Goal: Book appointment/travel/reservation

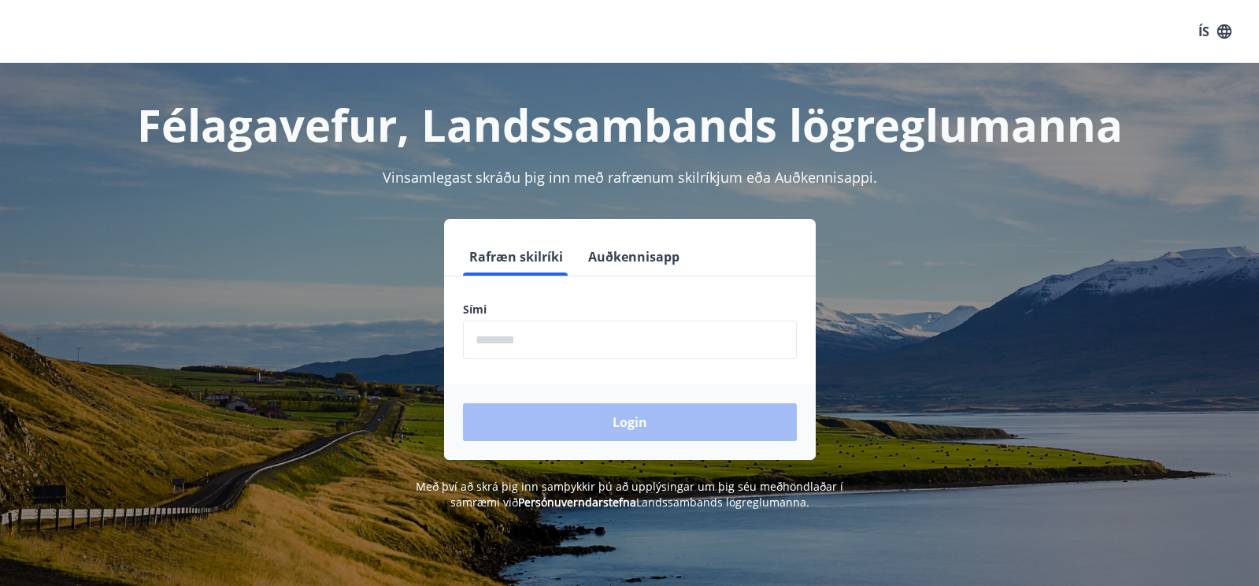
click at [491, 339] on input "phone" at bounding box center [630, 340] width 334 height 39
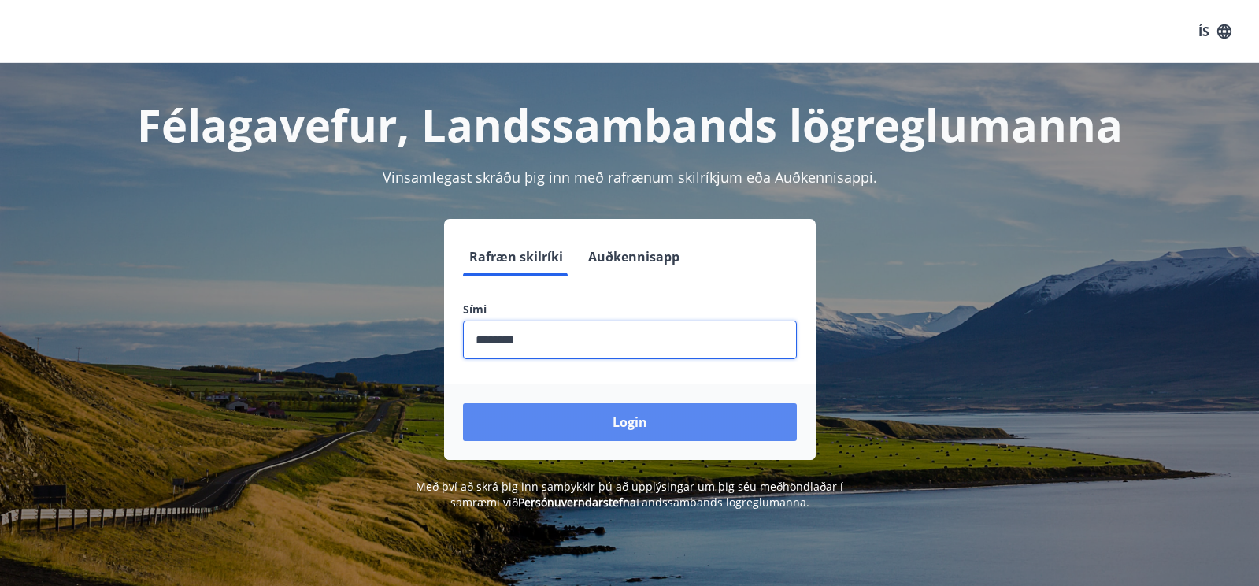
type input "********"
click at [665, 421] on button "Login" at bounding box center [630, 422] width 334 height 38
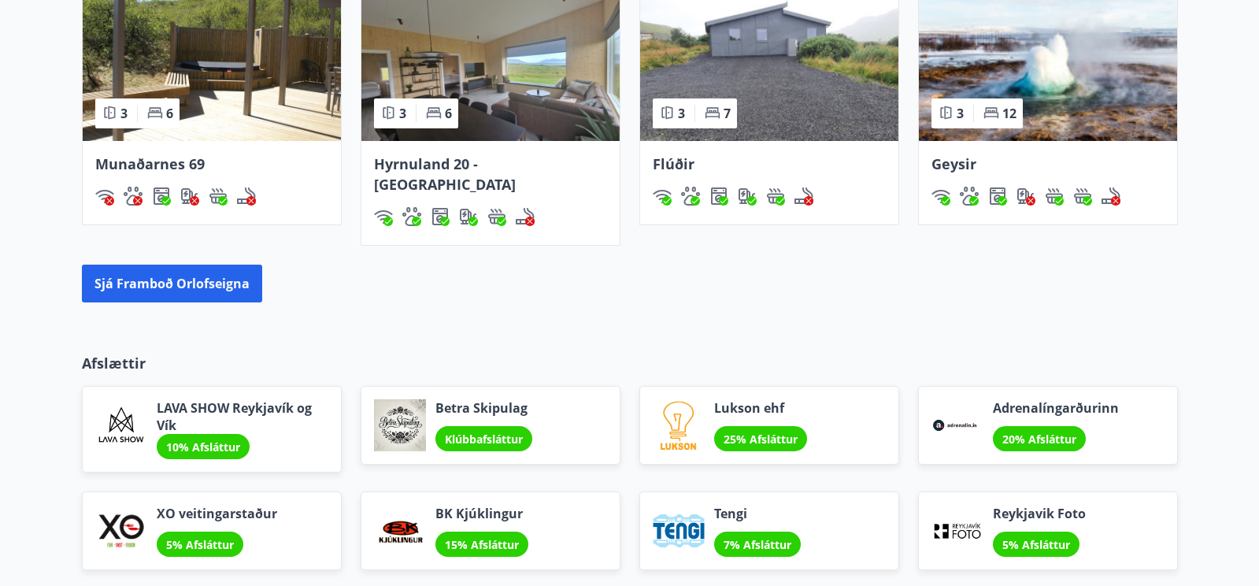
scroll to position [1136, 0]
click at [189, 265] on button "Sjá framboð orlofseigna" at bounding box center [172, 284] width 180 height 38
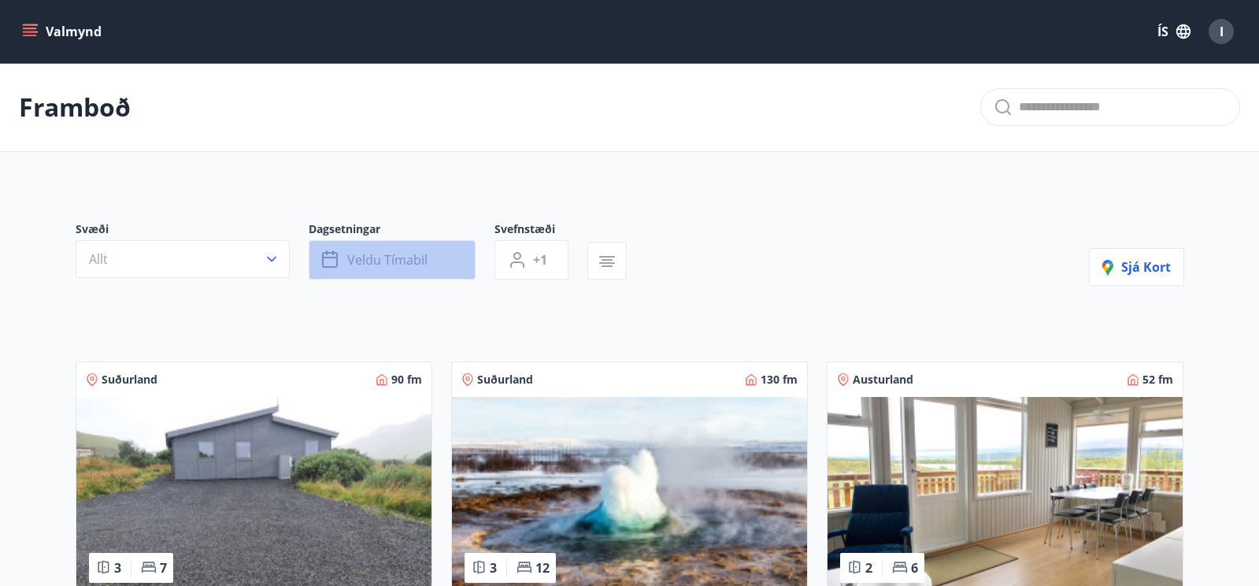
click at [396, 259] on span "Veldu tímabil" at bounding box center [387, 259] width 80 height 17
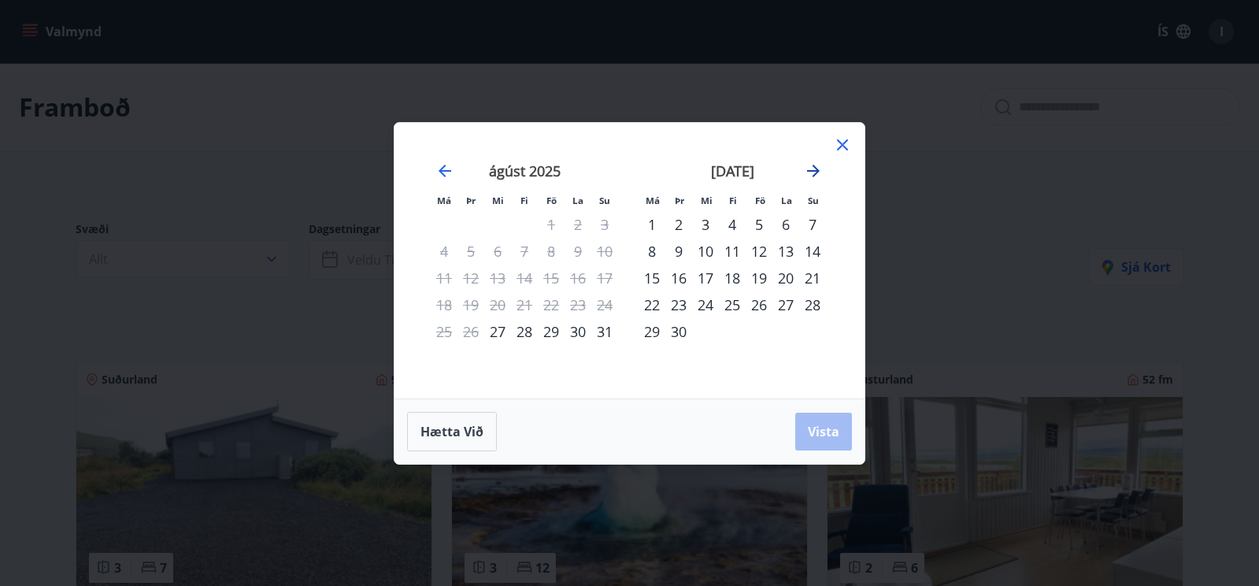
click at [816, 168] on icon "Move forward to switch to the next month." at bounding box center [813, 171] width 13 height 13
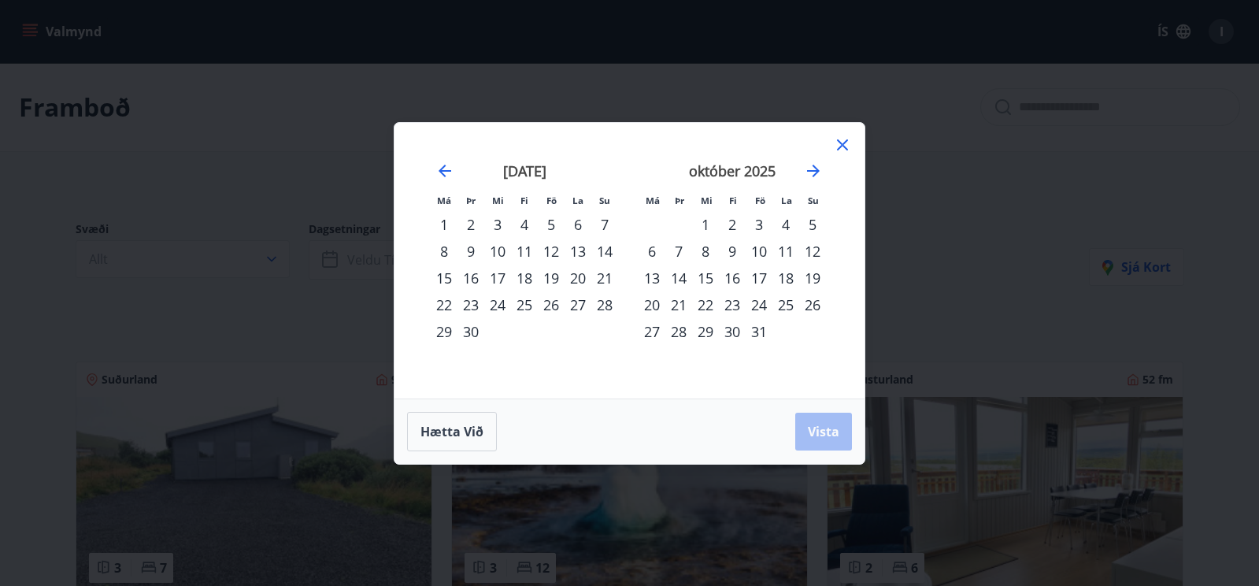
click at [755, 221] on div "3" at bounding box center [759, 224] width 27 height 27
click at [814, 219] on div "5" at bounding box center [812, 224] width 27 height 27
click at [807, 428] on button "Vista" at bounding box center [823, 432] width 57 height 38
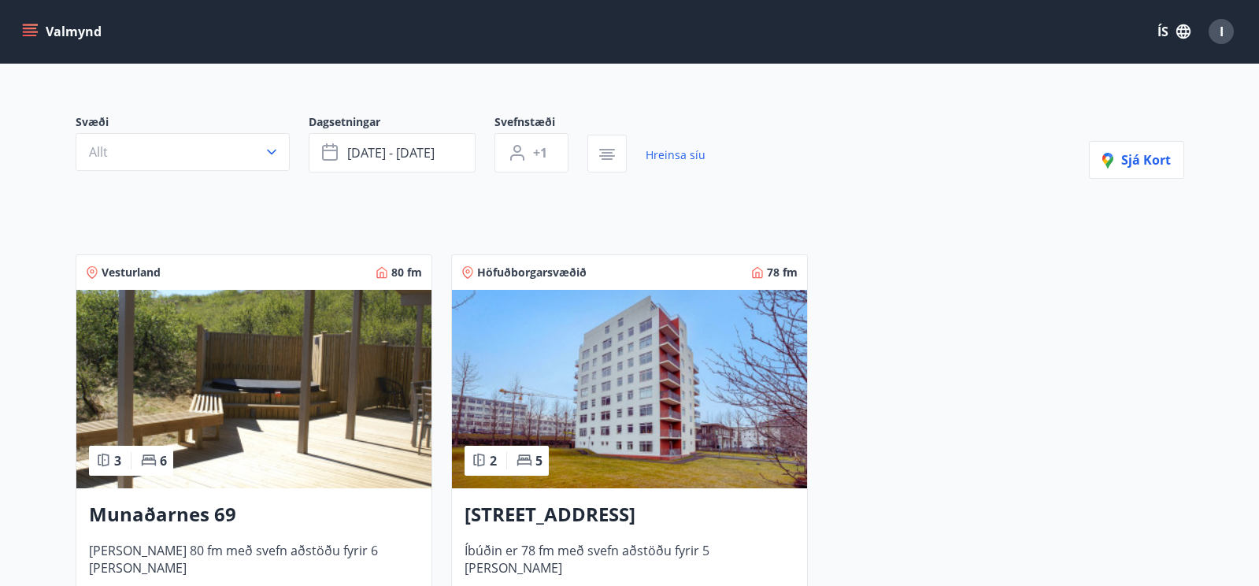
scroll to position [108, 0]
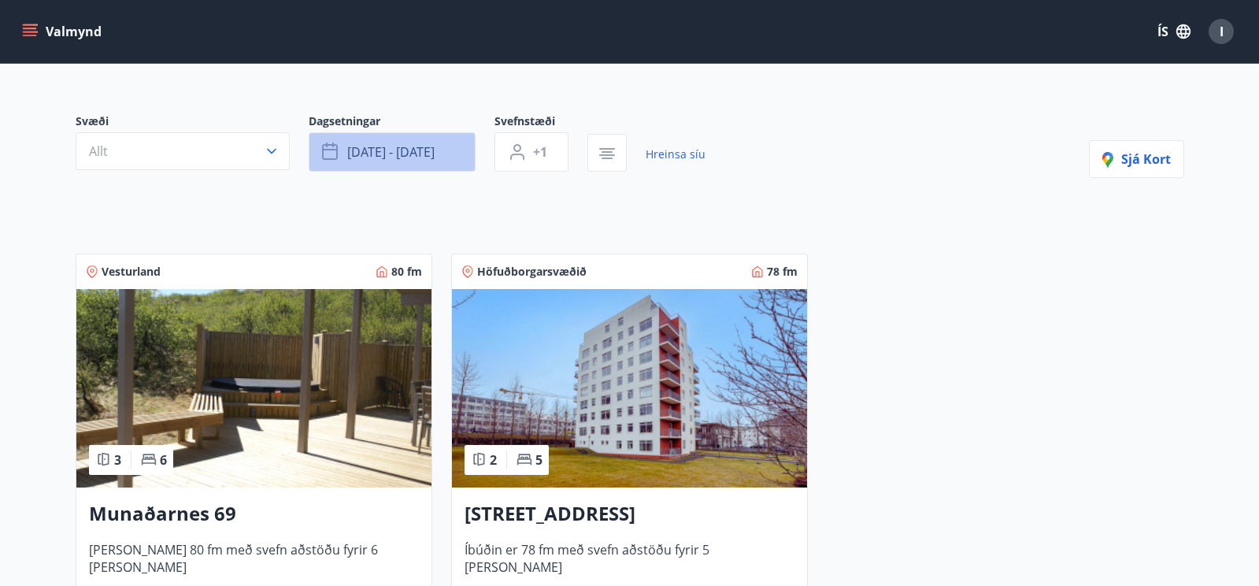
click at [418, 152] on span "okt 03 - okt 05" at bounding box center [390, 151] width 87 height 17
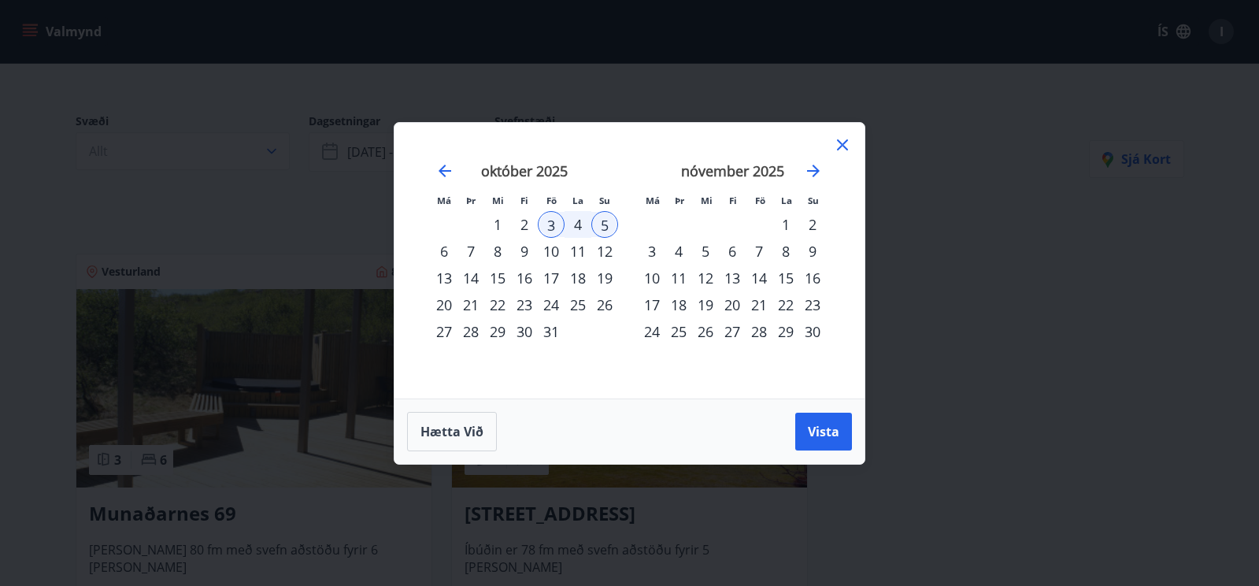
drag, startPoint x: 548, startPoint y: 250, endPoint x: 566, endPoint y: 250, distance: 17.3
click at [551, 250] on div "10" at bounding box center [551, 251] width 27 height 27
click at [603, 249] on div "12" at bounding box center [604, 251] width 27 height 27
click at [809, 425] on span "Vista" at bounding box center [824, 431] width 32 height 17
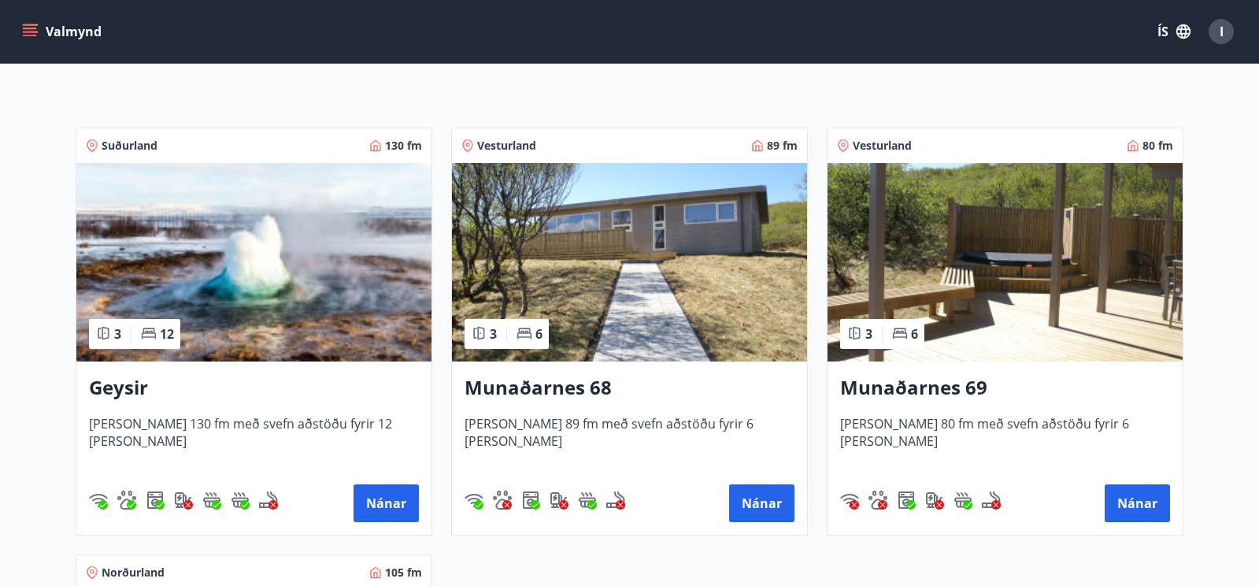
scroll to position [233, 0]
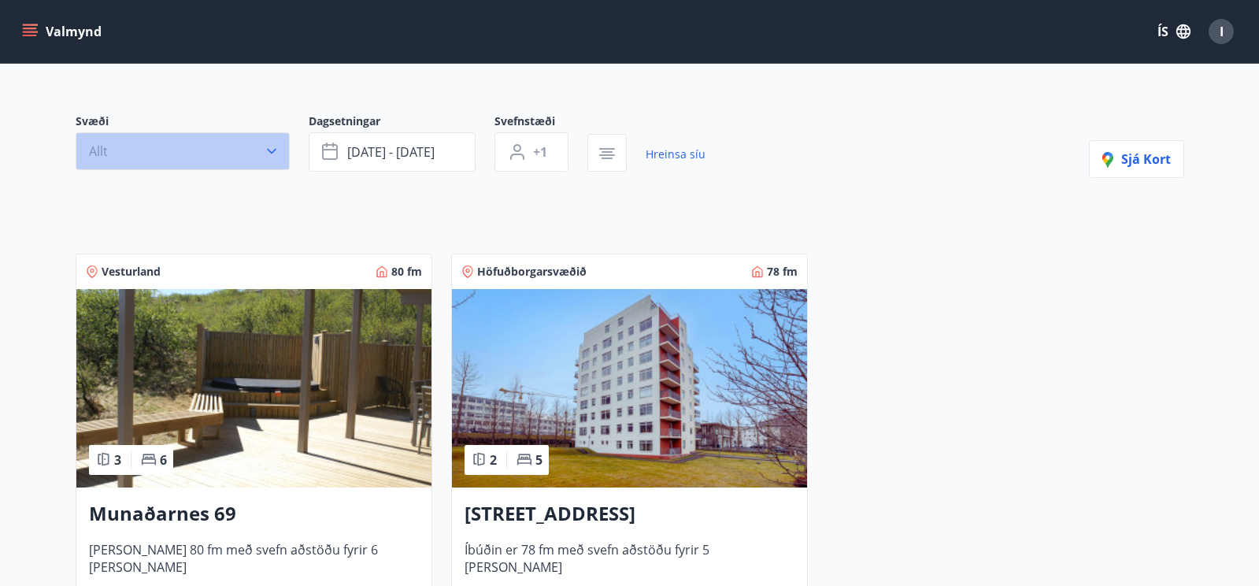
click at [275, 150] on icon "button" at bounding box center [271, 152] width 9 height 6
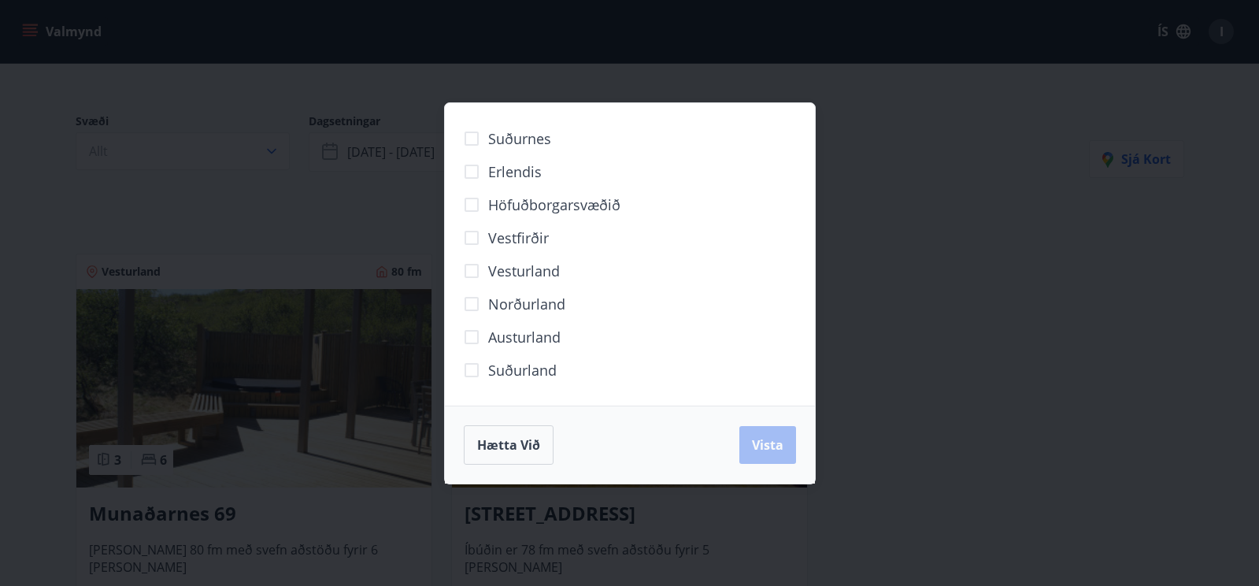
click at [977, 225] on div "Suðurnes Erlendis Höfuðborgarsvæðið Vestfirðir Vesturland Norðurland Austurland…" at bounding box center [629, 293] width 1259 height 586
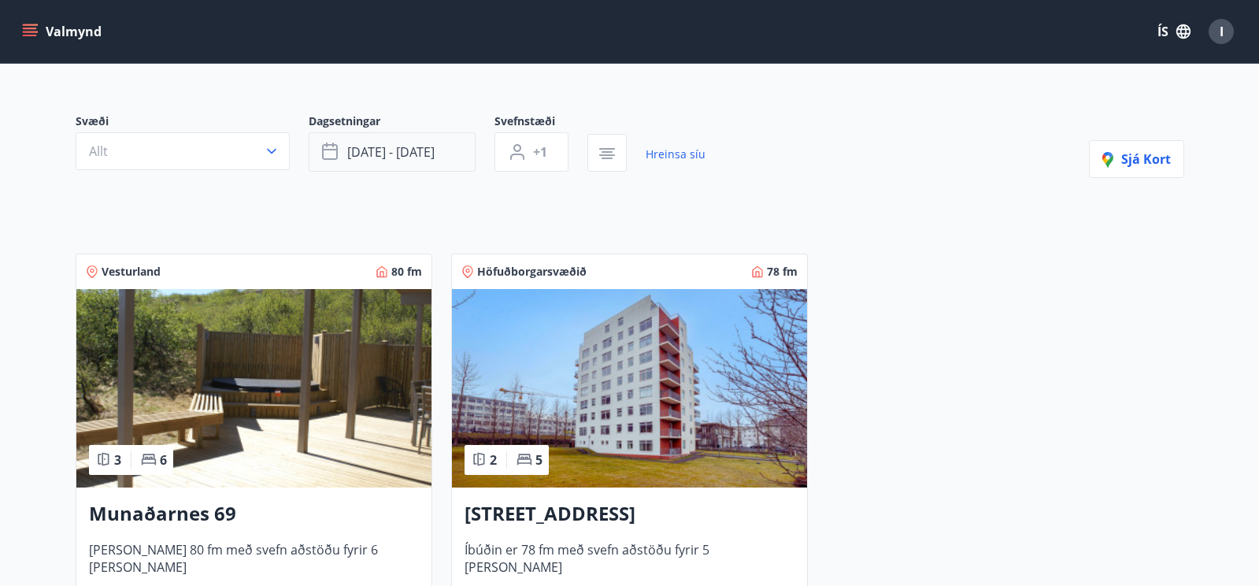
click at [431, 152] on span "okt 03 - okt 05" at bounding box center [390, 151] width 87 height 17
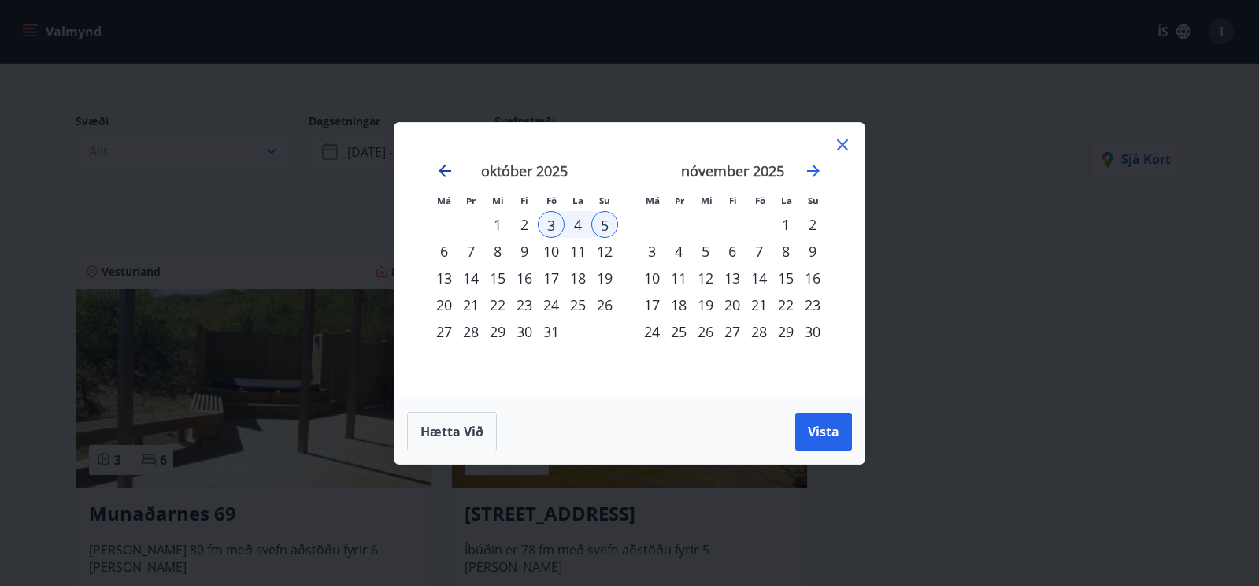
click at [443, 173] on icon "Move backward to switch to the previous month." at bounding box center [445, 171] width 13 height 13
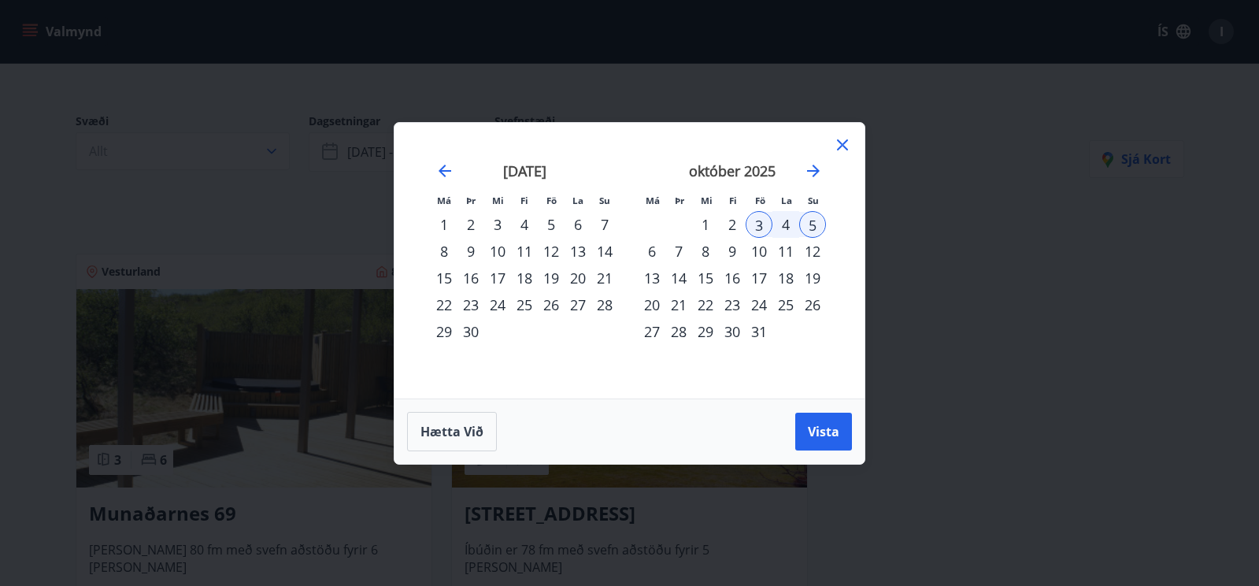
click at [551, 305] on div "26" at bounding box center [551, 304] width 27 height 27
click at [610, 307] on div "28" at bounding box center [604, 304] width 27 height 27
click at [838, 430] on span "Vista" at bounding box center [824, 431] width 32 height 17
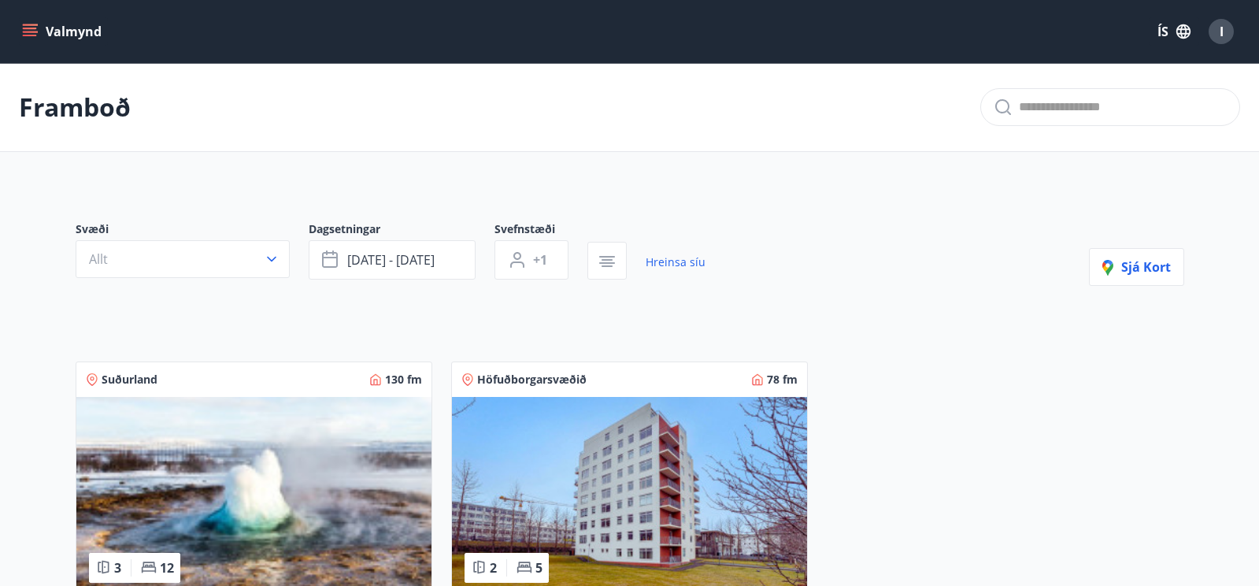
scroll to position [65, 0]
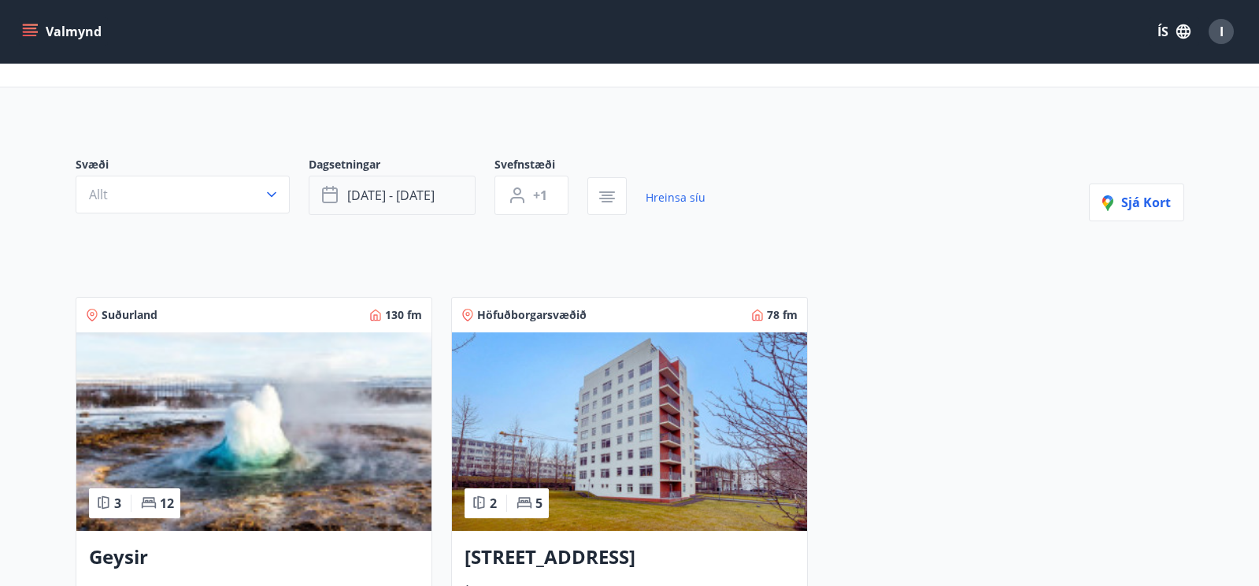
click at [383, 193] on span "sep 26 - sep 28" at bounding box center [390, 195] width 87 height 17
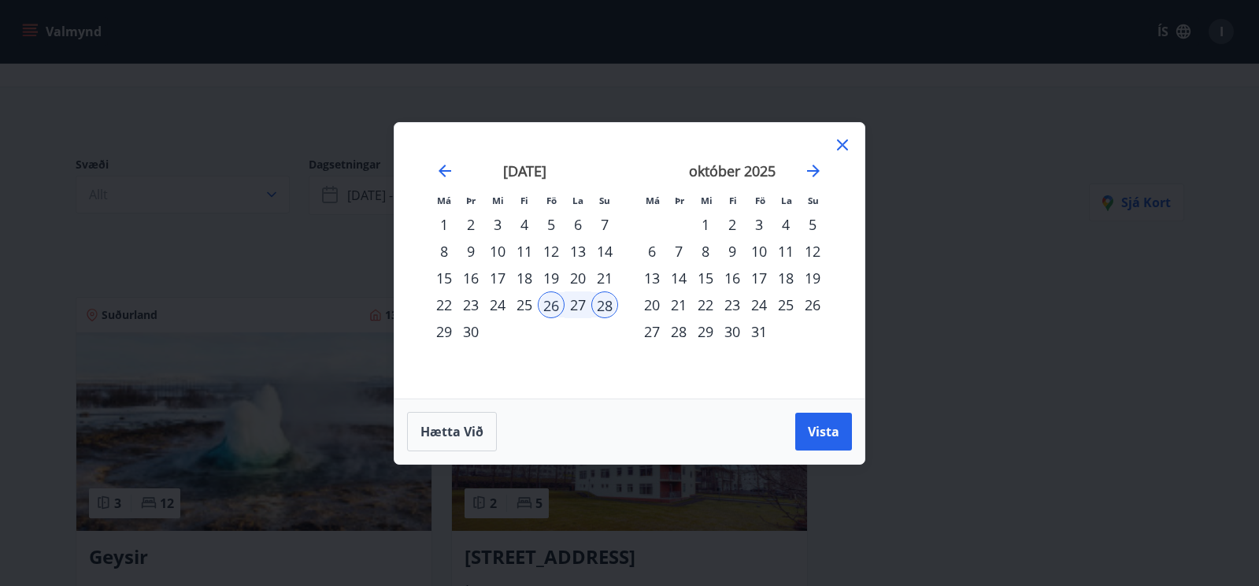
click at [760, 277] on div "17" at bounding box center [759, 278] width 27 height 27
click at [815, 277] on div "19" at bounding box center [812, 278] width 27 height 27
click at [833, 428] on span "Vista" at bounding box center [824, 431] width 32 height 17
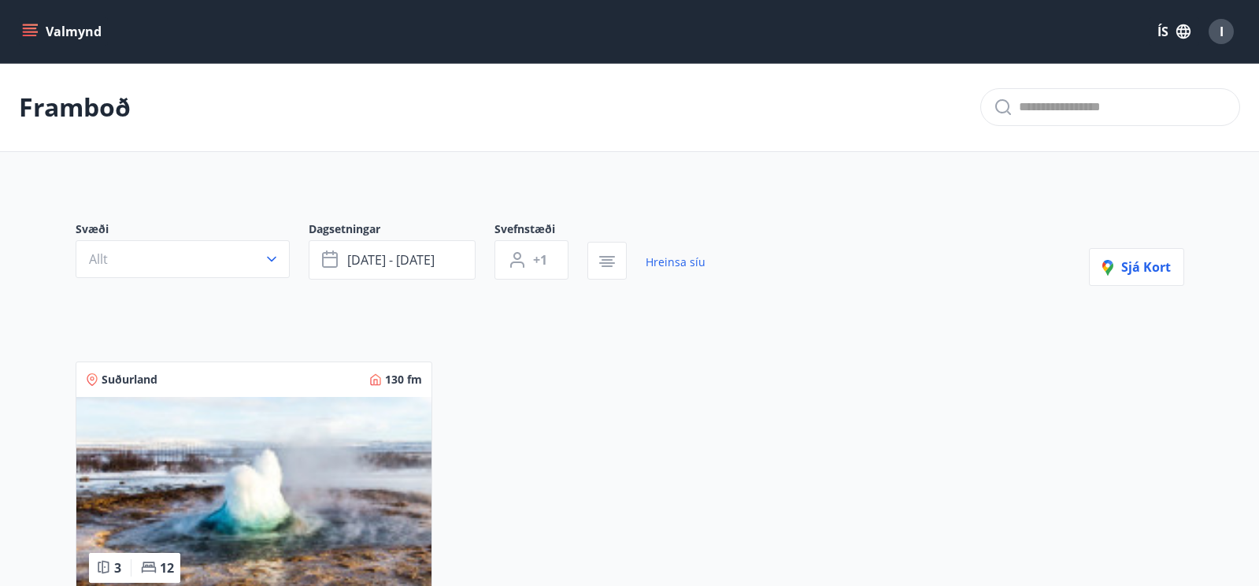
scroll to position [65, 0]
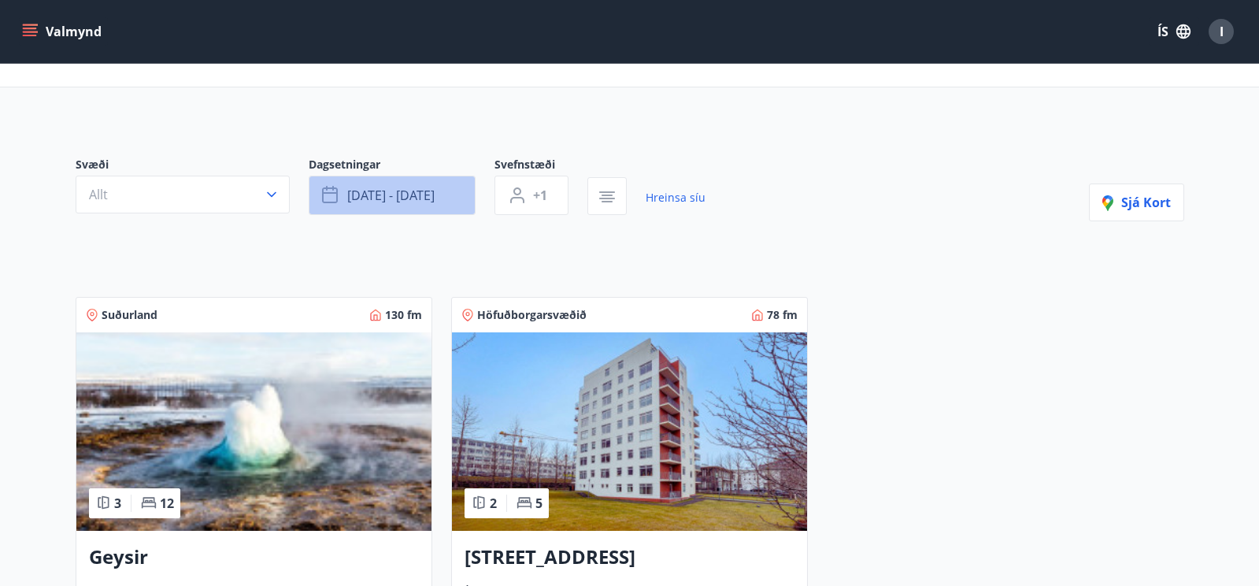
click at [425, 192] on span "sep 26 - sep 28" at bounding box center [390, 195] width 87 height 17
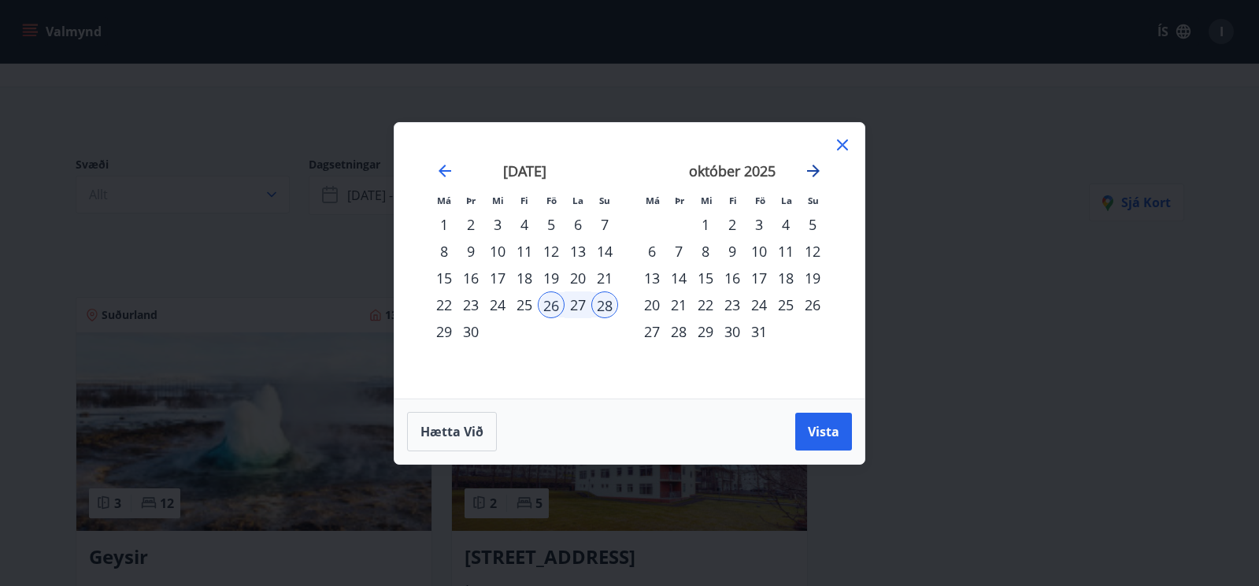
click at [810, 169] on icon "Move forward to switch to the next month." at bounding box center [813, 170] width 19 height 19
click at [554, 331] on div "31" at bounding box center [551, 331] width 27 height 27
click at [812, 226] on div "2" at bounding box center [812, 224] width 27 height 27
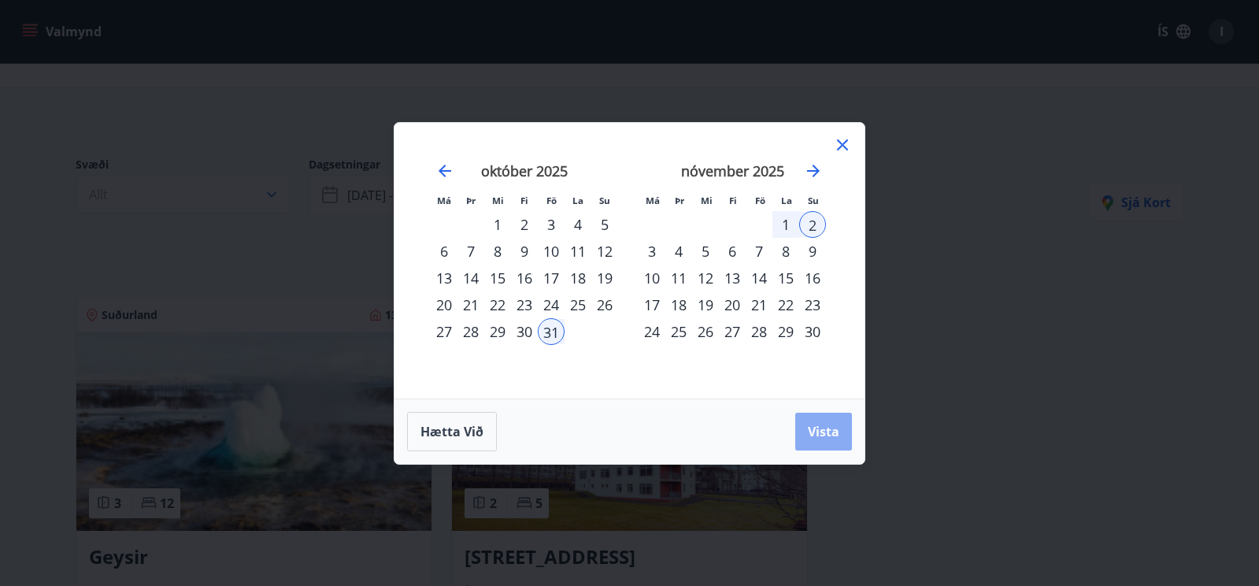
click at [842, 428] on button "Vista" at bounding box center [823, 432] width 57 height 38
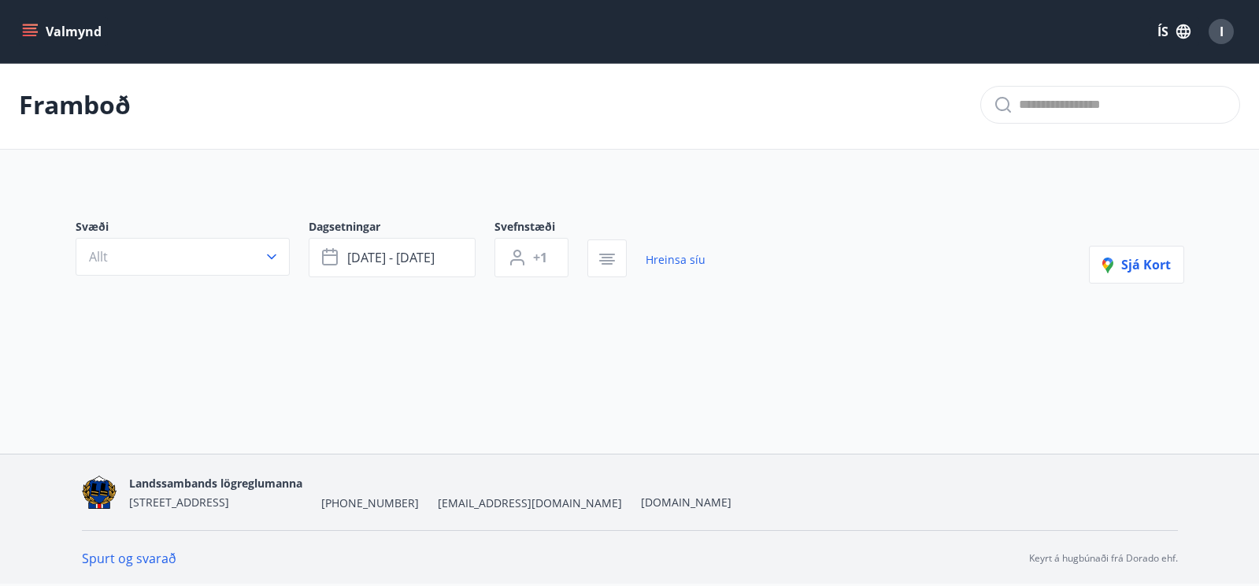
scroll to position [2, 0]
click at [421, 254] on span "okt 31 - nóv 02" at bounding box center [390, 257] width 87 height 17
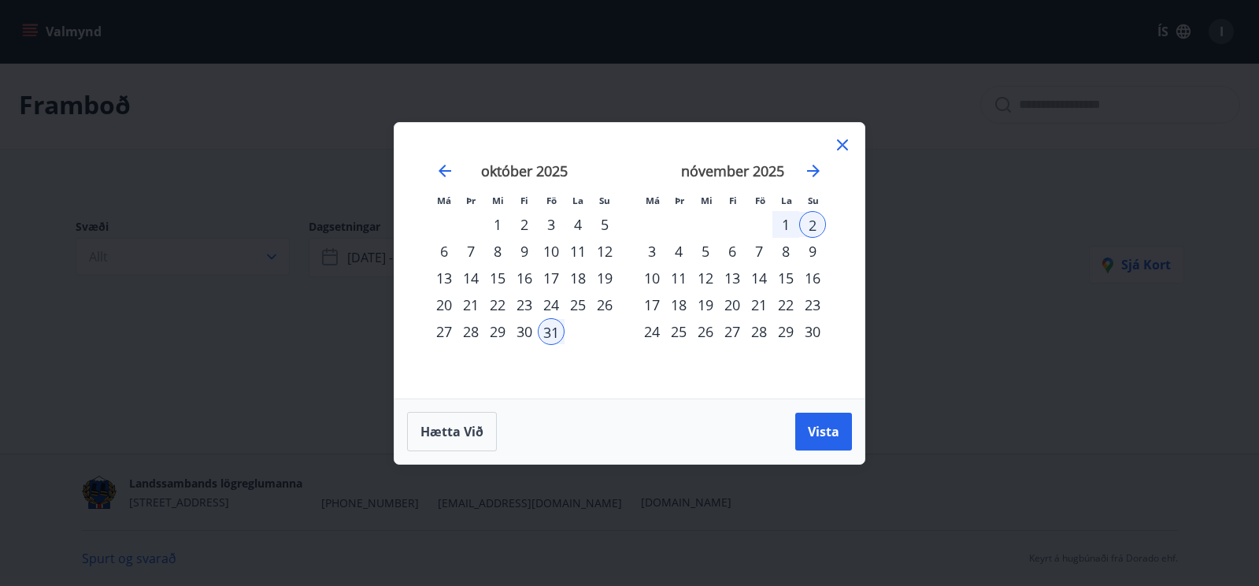
drag, startPoint x: 759, startPoint y: 280, endPoint x: 783, endPoint y: 279, distance: 23.6
click at [759, 280] on div "14" at bounding box center [759, 278] width 27 height 27
click at [819, 280] on div "16" at bounding box center [812, 278] width 27 height 27
click at [840, 424] on button "Vista" at bounding box center [823, 432] width 57 height 38
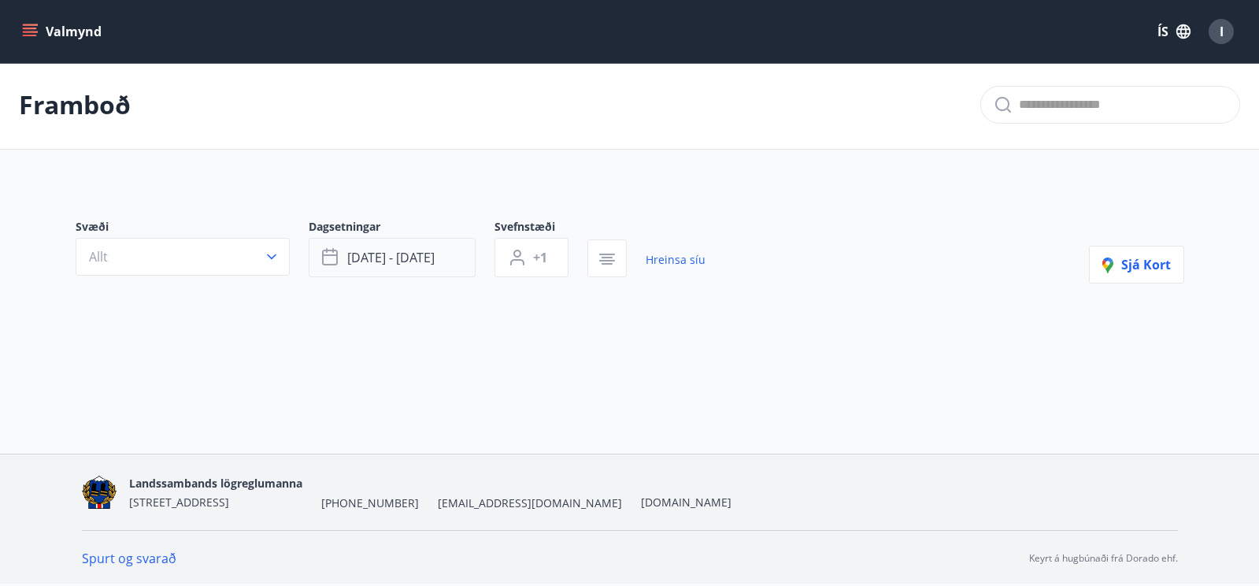
click at [422, 258] on span "nóv 14 - nóv 16" at bounding box center [390, 257] width 87 height 17
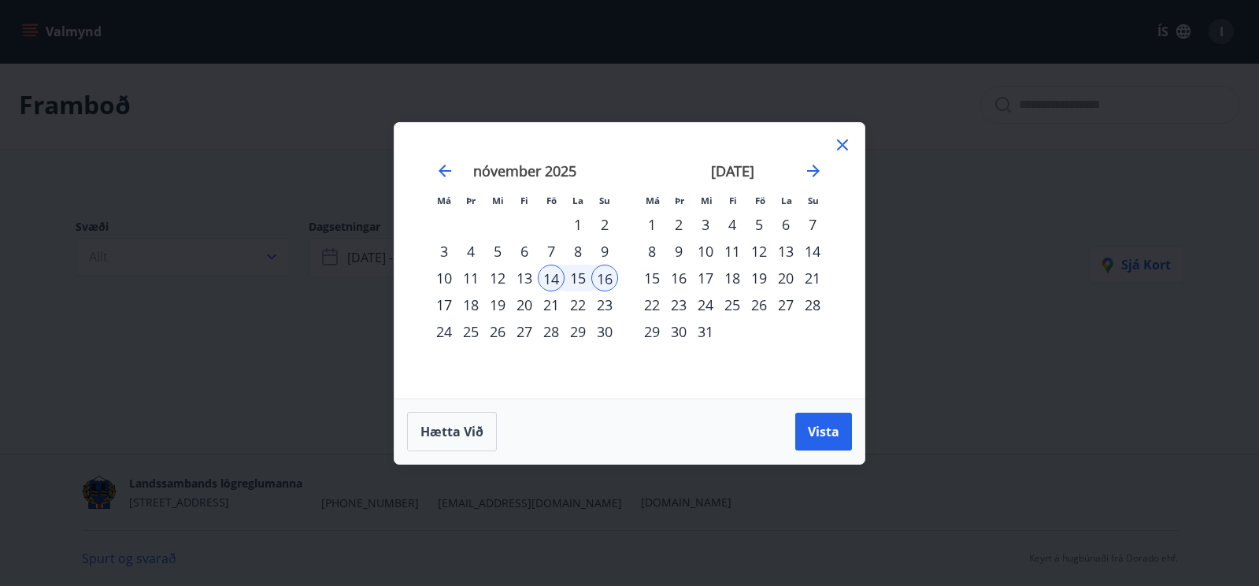
click at [846, 146] on icon at bounding box center [842, 144] width 19 height 19
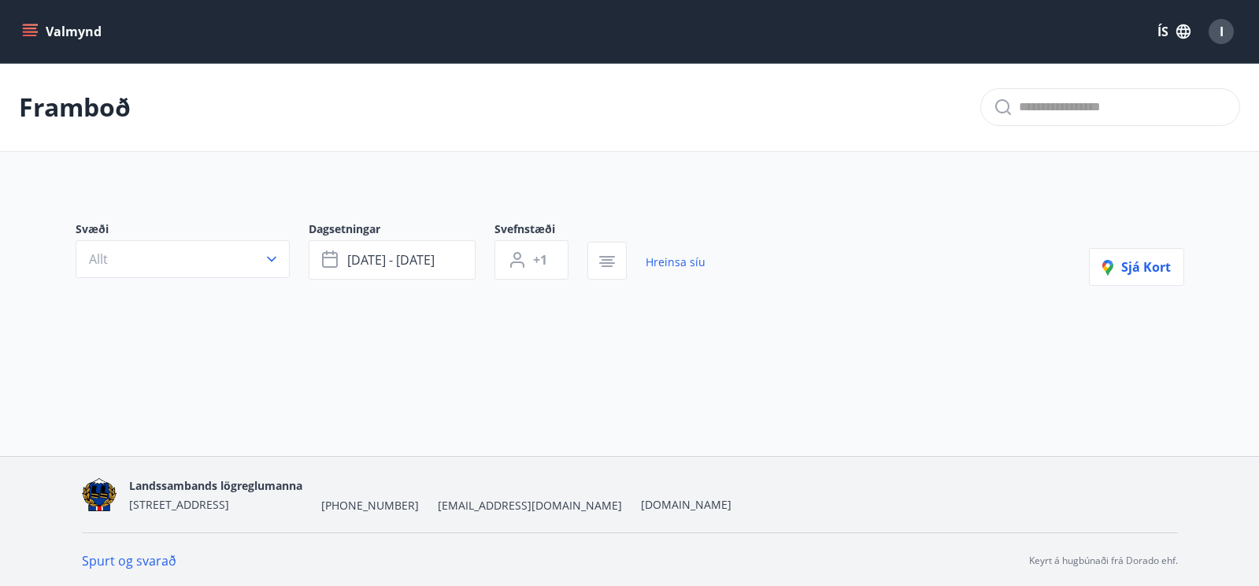
scroll to position [2, 0]
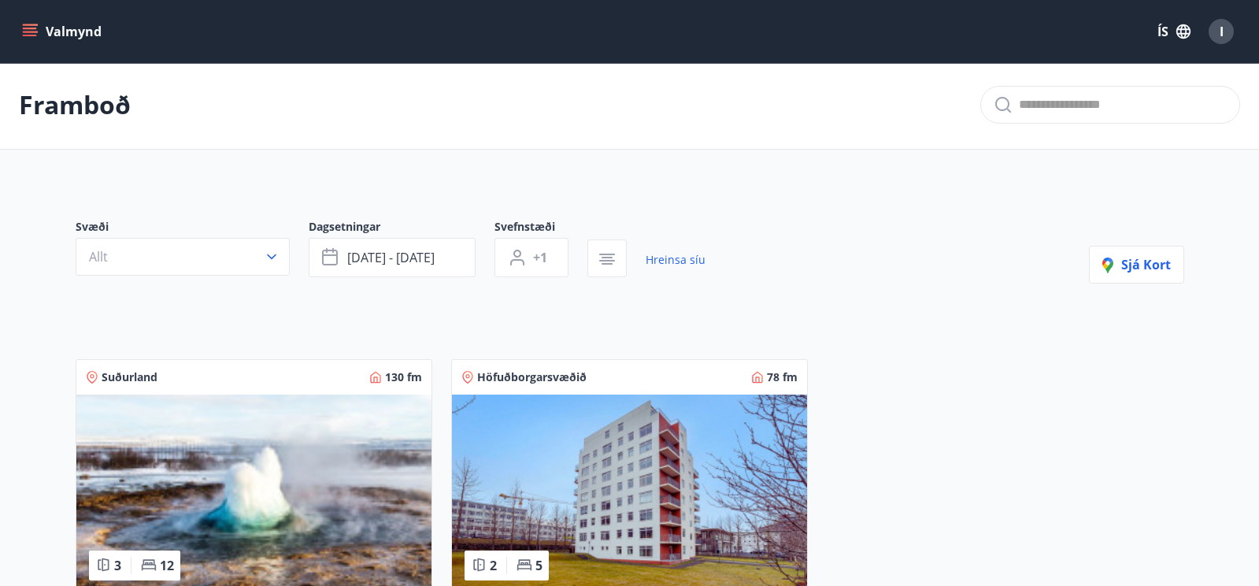
scroll to position [108, 0]
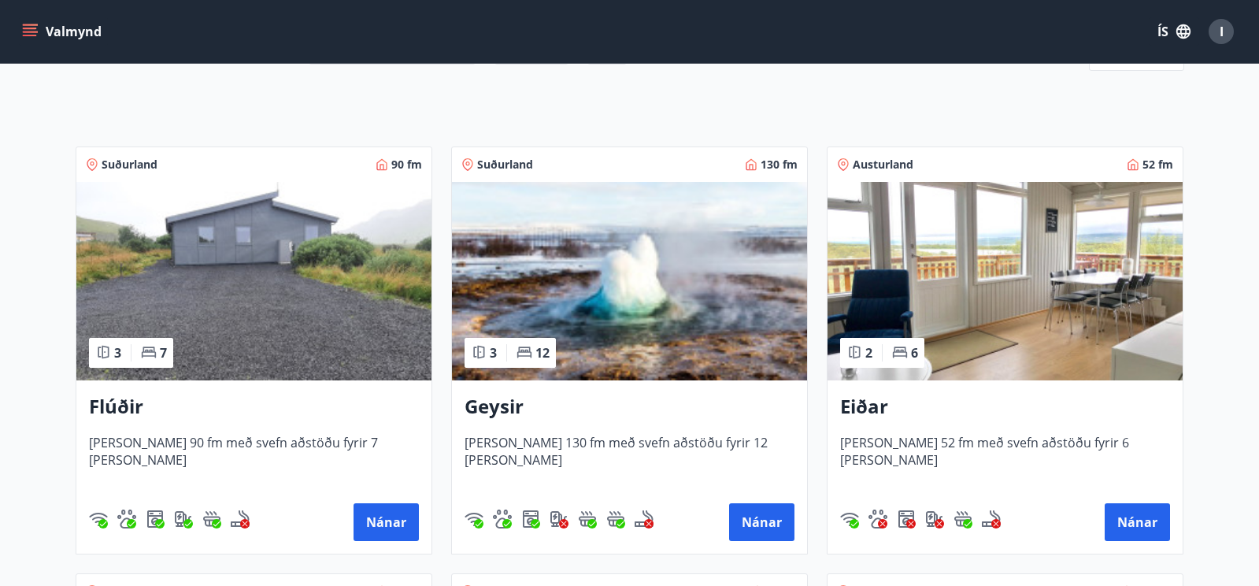
click at [325, 308] on img at bounding box center [253, 281] width 355 height 198
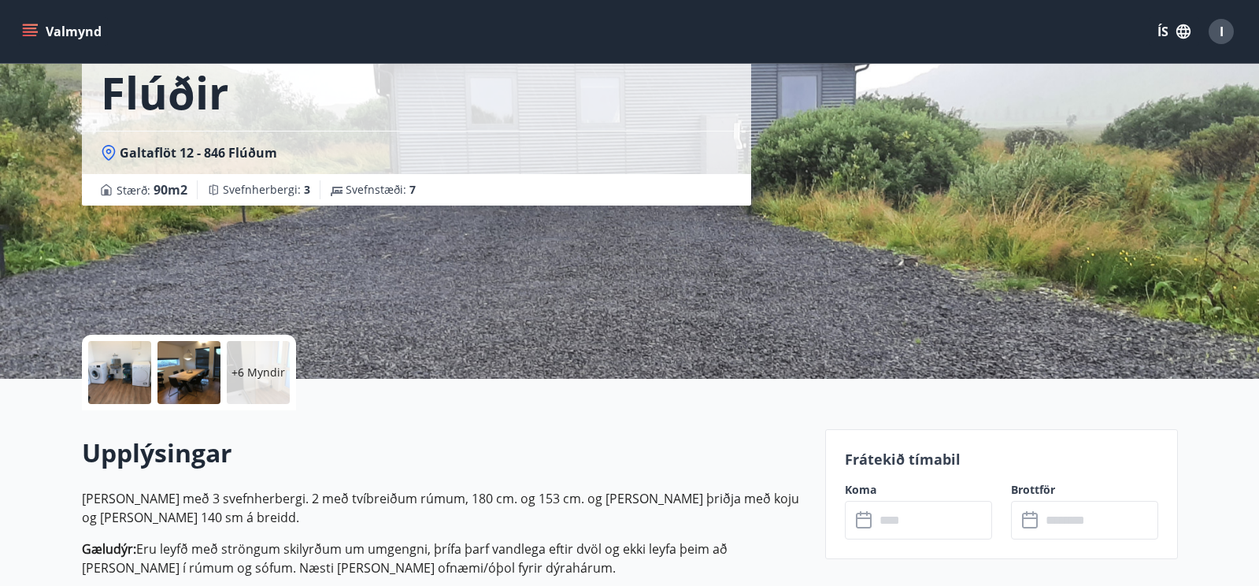
scroll to position [86, 0]
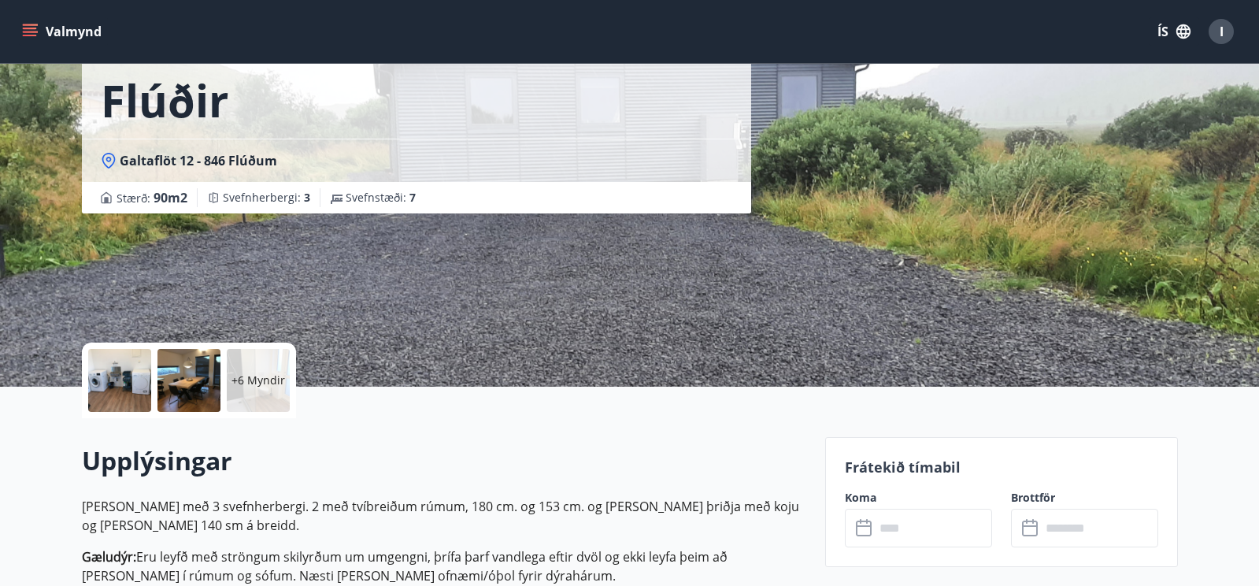
click at [125, 388] on div at bounding box center [119, 380] width 63 height 63
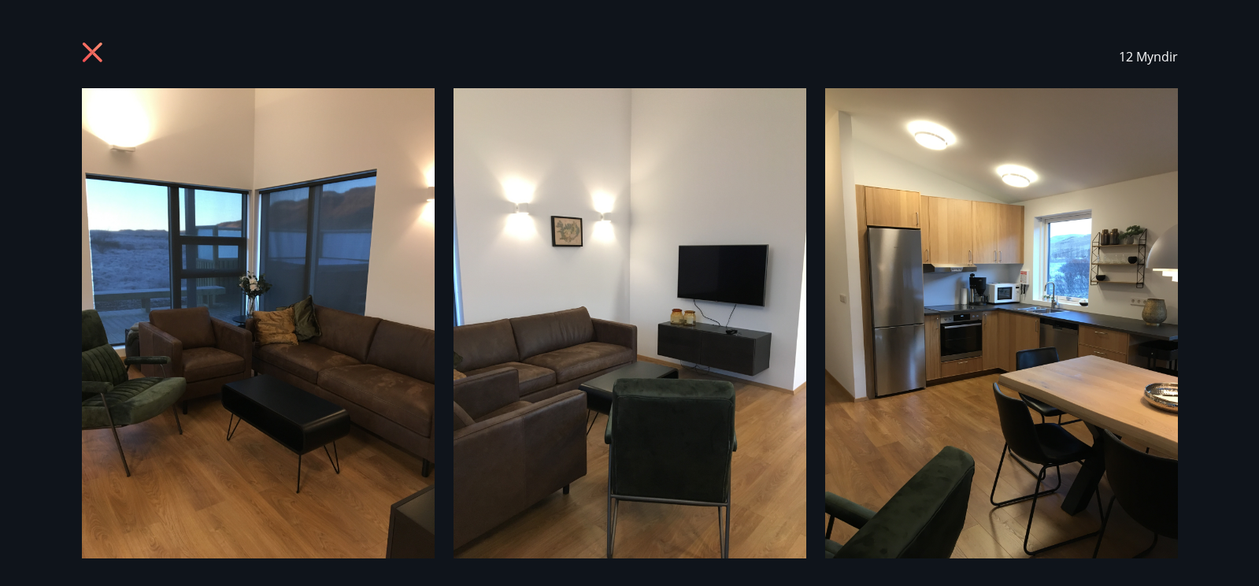
click at [1203, 297] on div "12 Myndir" at bounding box center [629, 293] width 1259 height 586
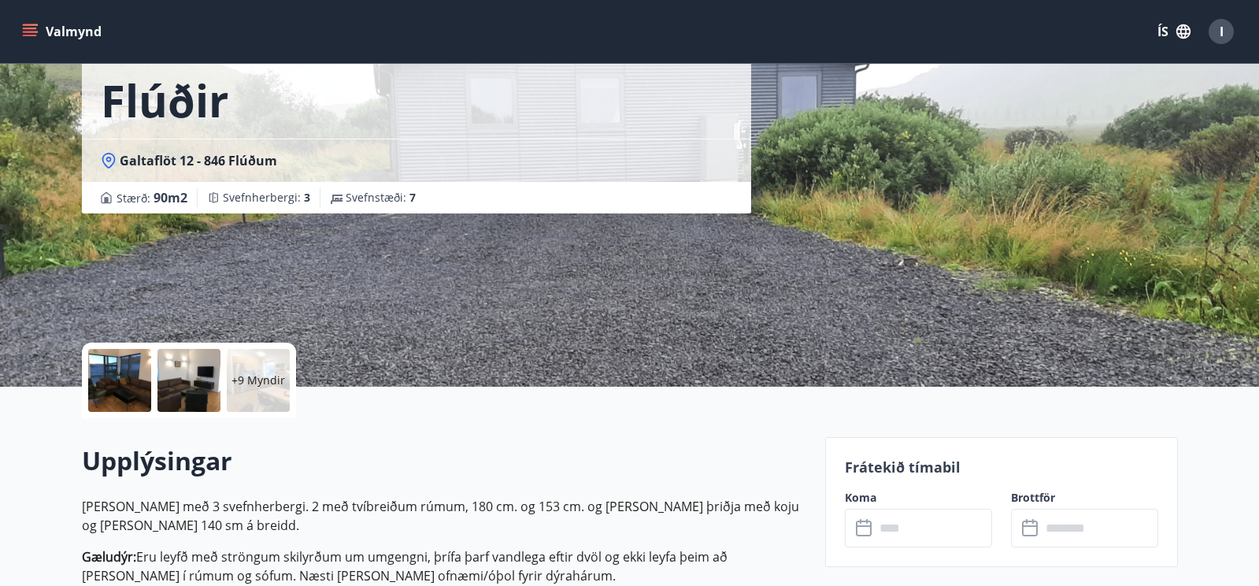
click at [253, 373] on p "+9 Myndir" at bounding box center [259, 381] width 54 height 16
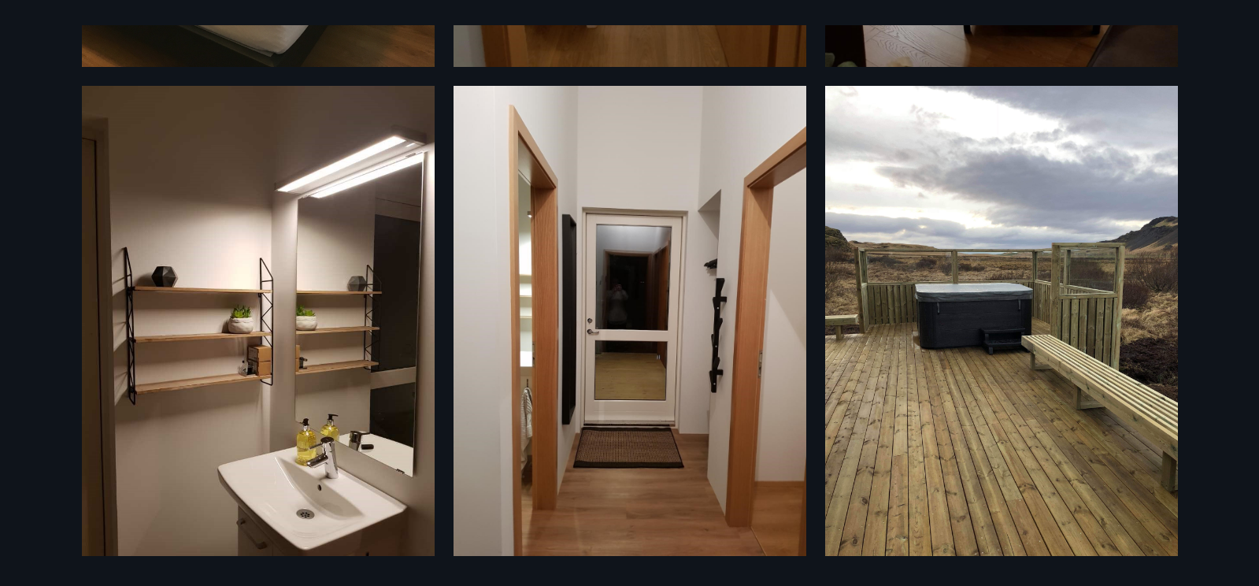
scroll to position [1470, 0]
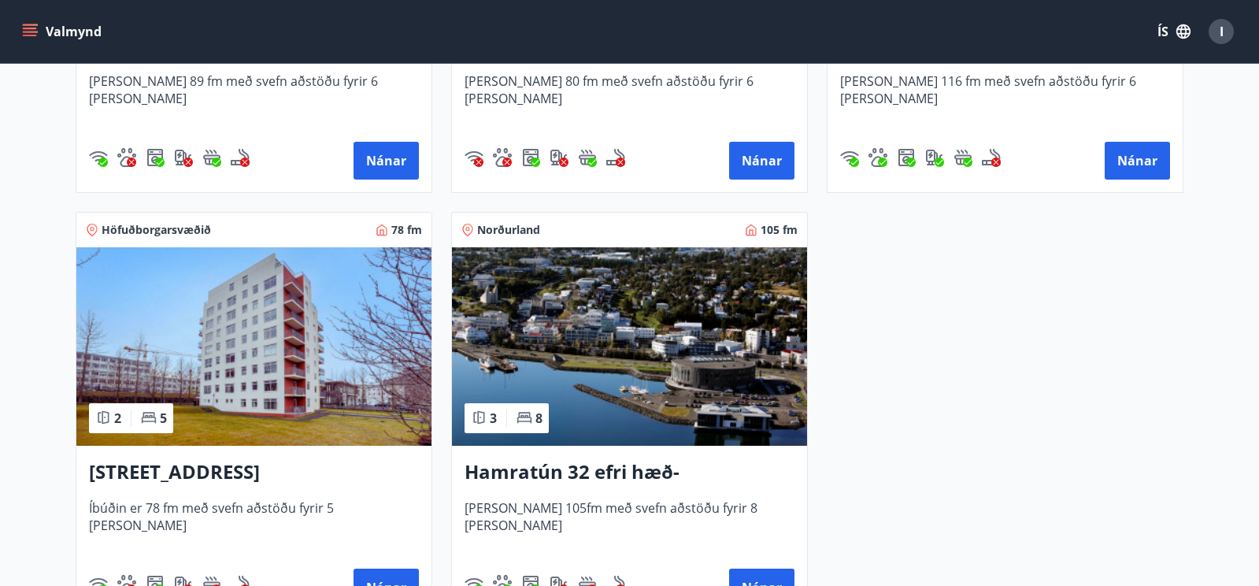
scroll to position [1006, 0]
